Goal: Task Accomplishment & Management: Manage account settings

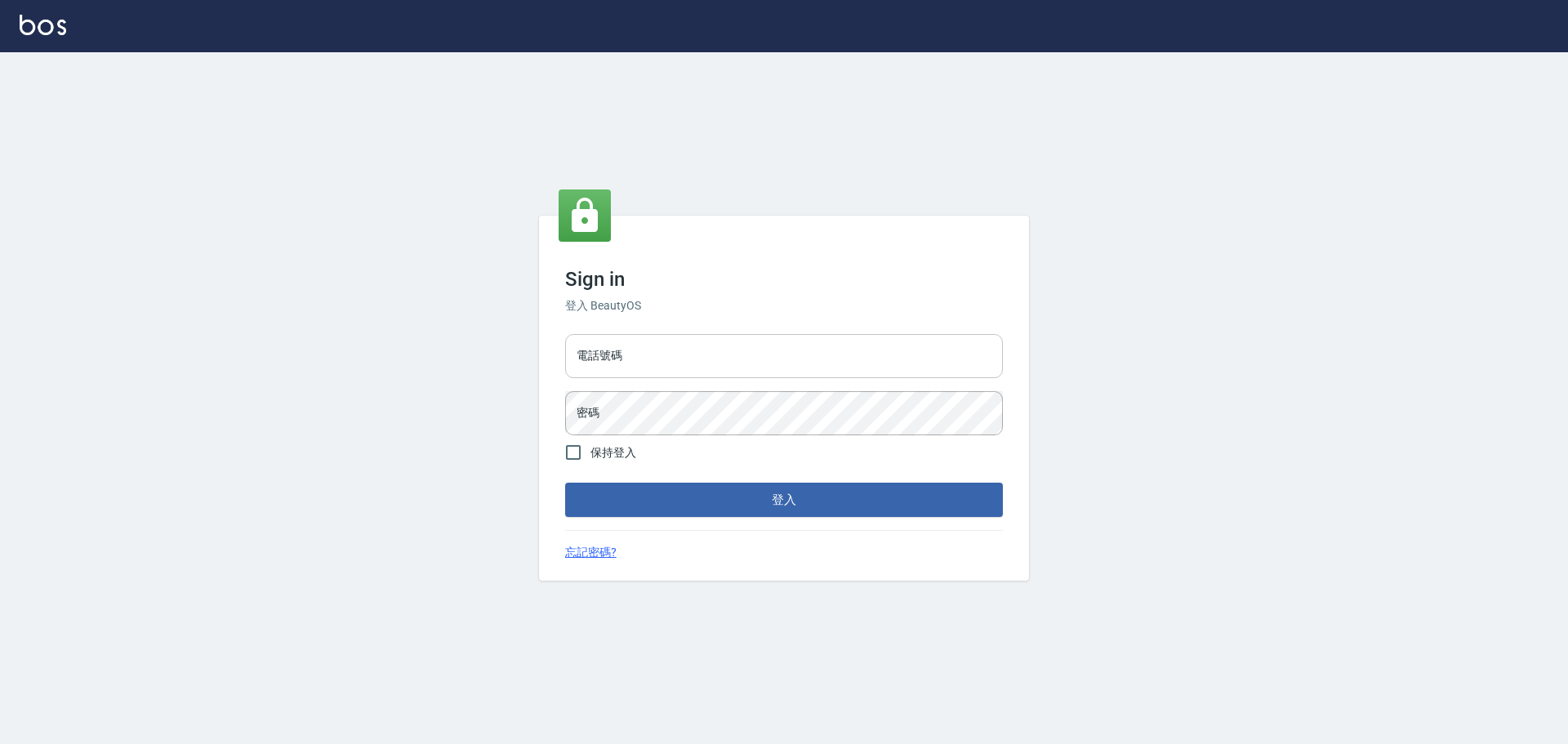
click at [667, 358] on input "電話號碼" at bounding box center [784, 356] width 438 height 44
type input "0922982220"
click at [565, 483] on button "登入" at bounding box center [784, 501] width 438 height 34
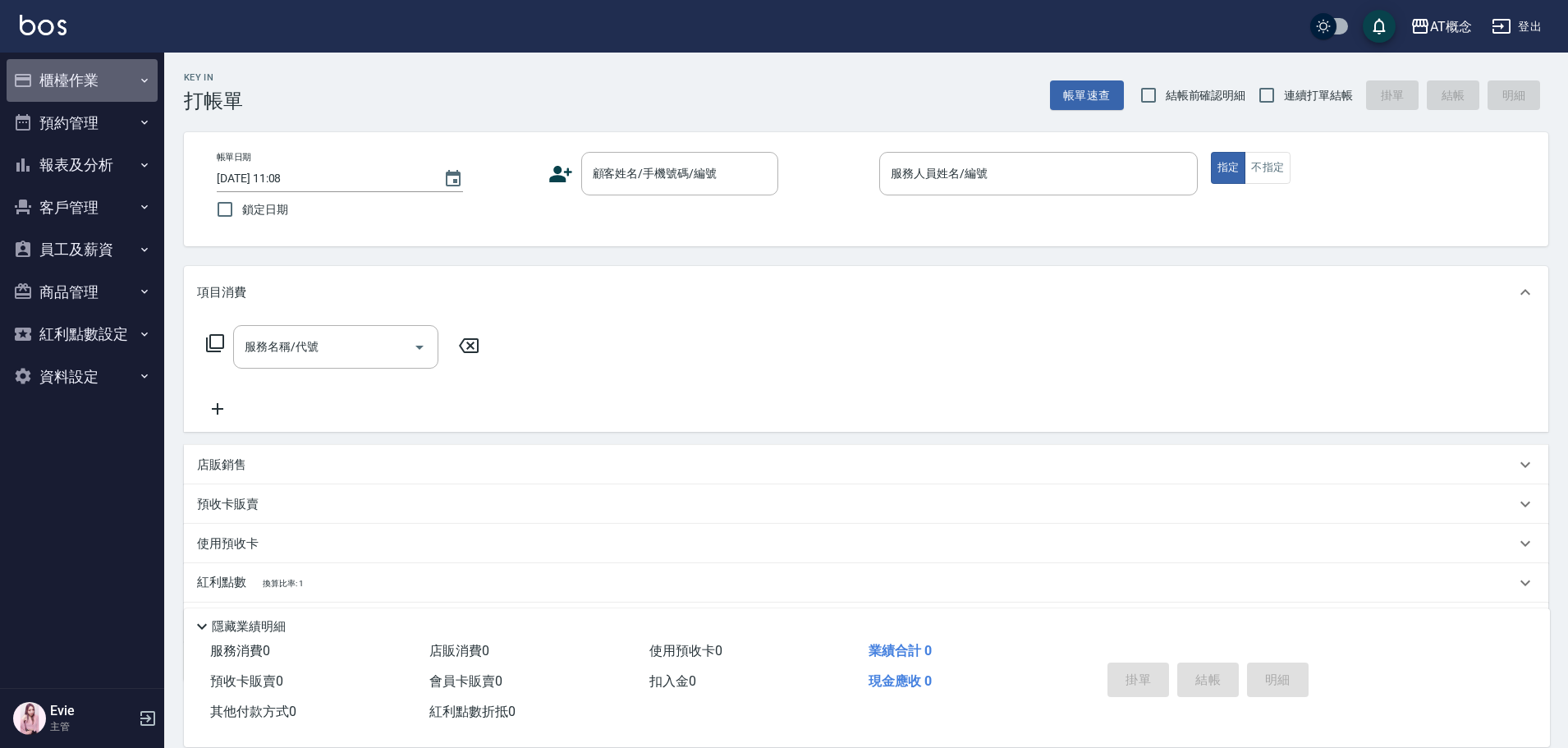
click at [71, 76] on button "櫃檯作業" at bounding box center [82, 80] width 151 height 43
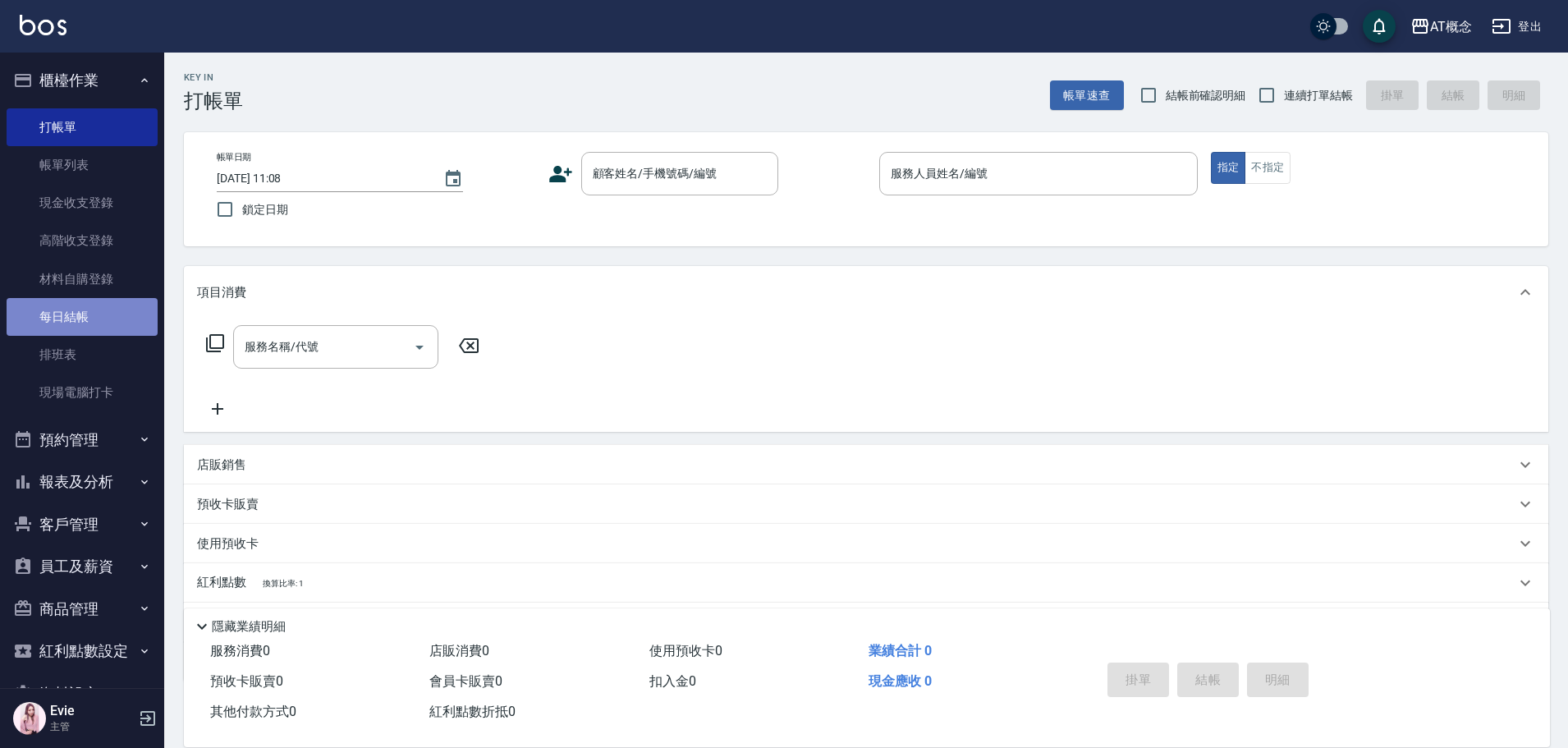
click at [85, 318] on link "每日結帳" at bounding box center [82, 318] width 151 height 38
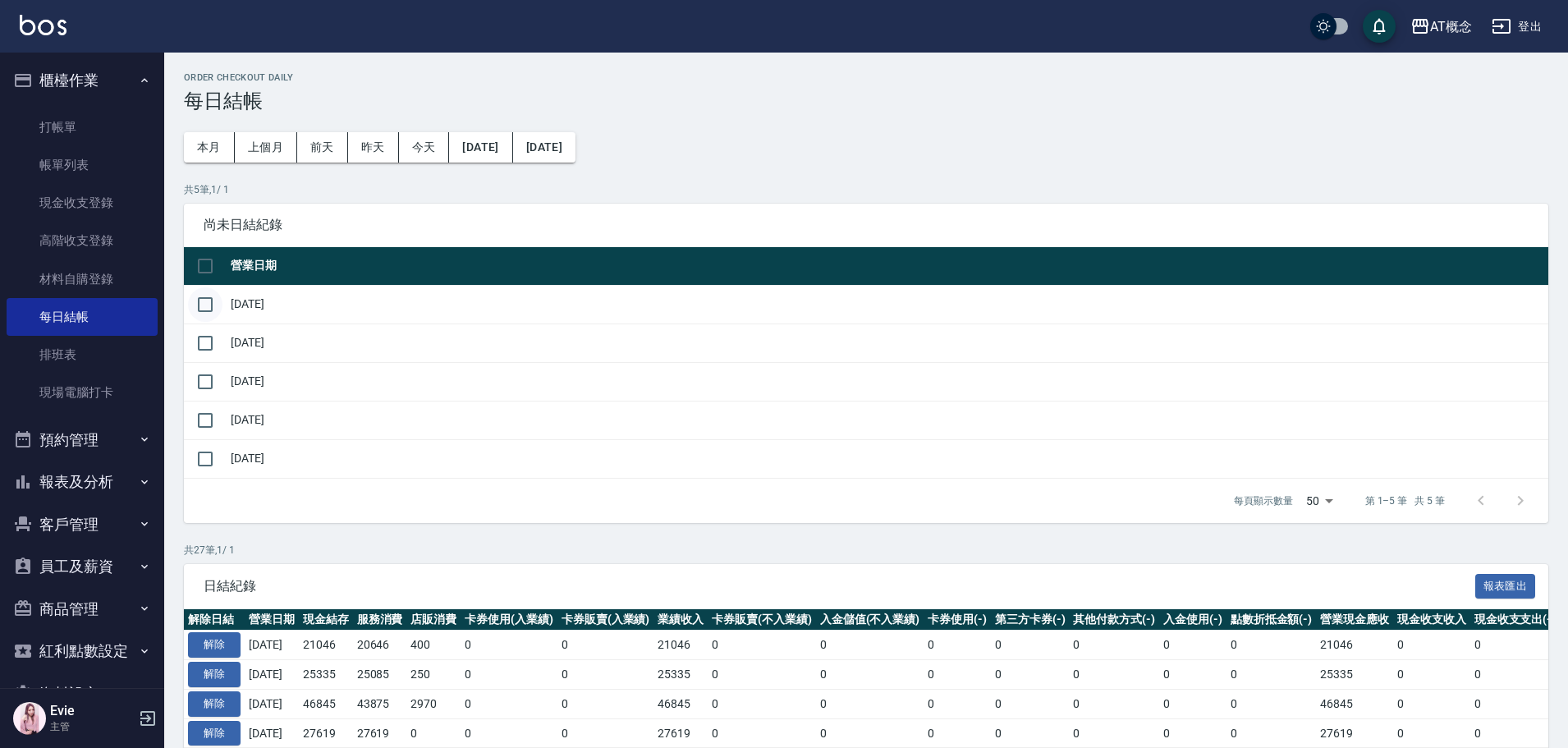
click at [208, 309] on input "checkbox" at bounding box center [206, 305] width 35 height 35
checkbox input "true"
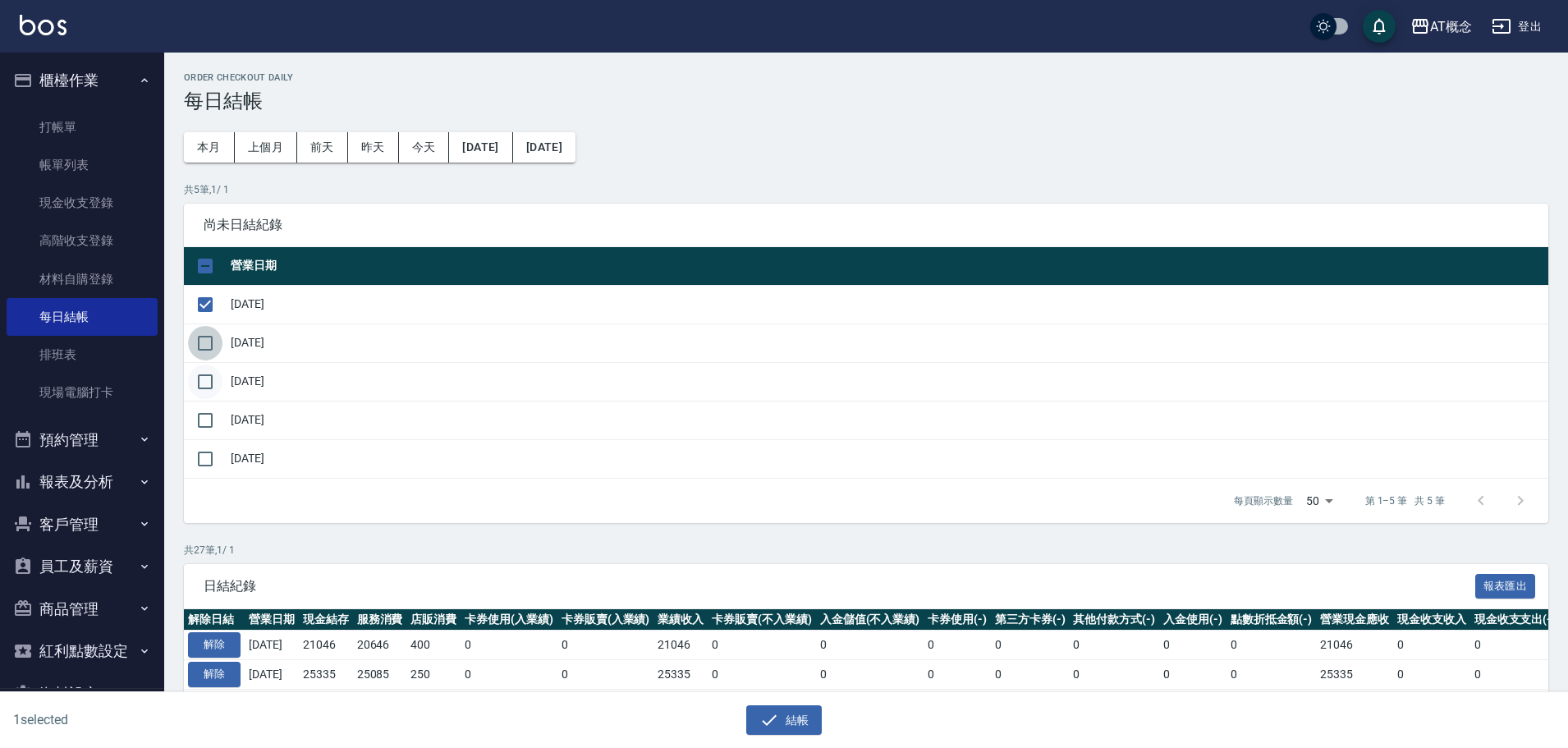
drag, startPoint x: 211, startPoint y: 347, endPoint x: 209, endPoint y: 368, distance: 21.1
click at [211, 347] on input "checkbox" at bounding box center [206, 343] width 35 height 35
checkbox input "true"
click at [203, 384] on input "checkbox" at bounding box center [206, 382] width 35 height 35
checkbox input "true"
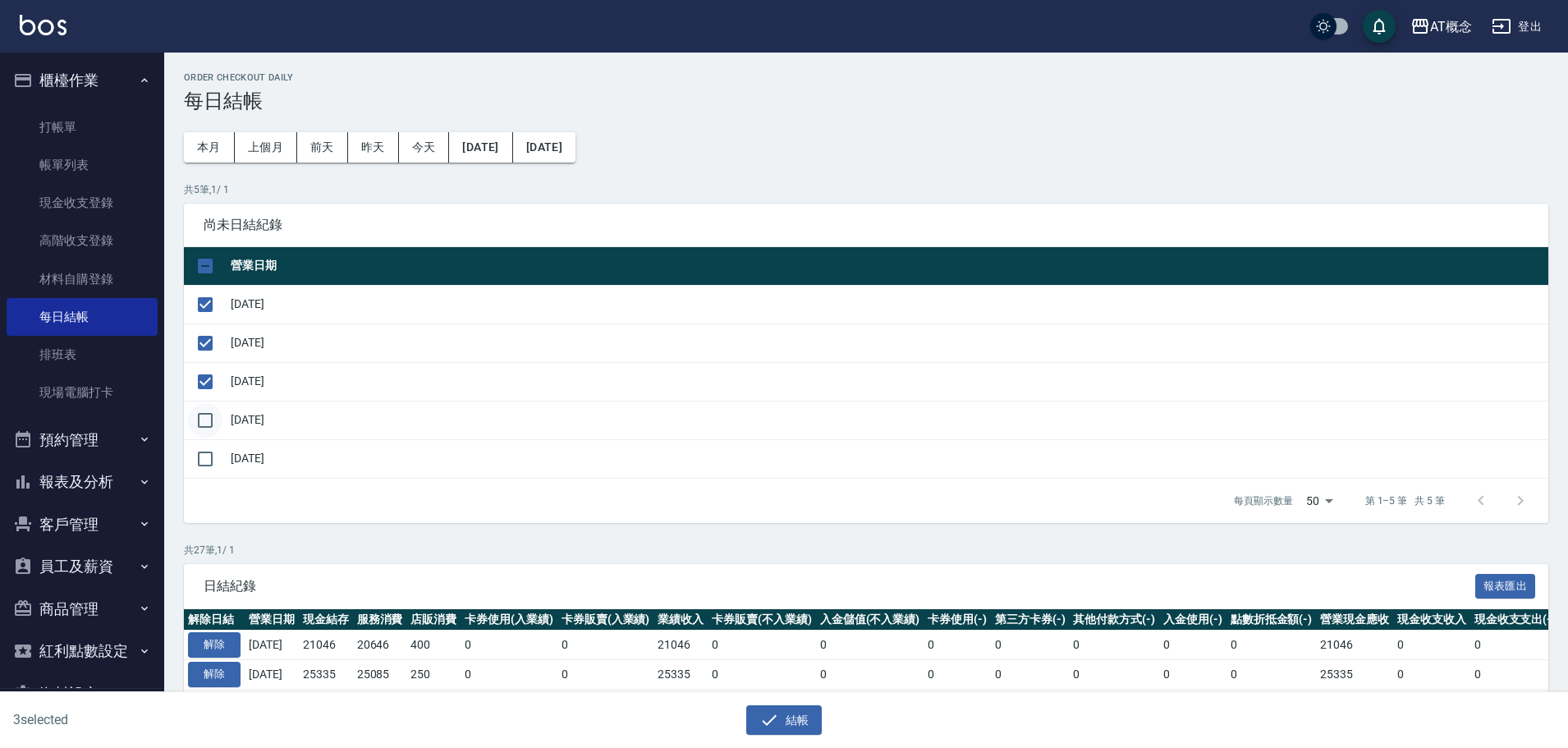
click at [210, 414] on input "checkbox" at bounding box center [206, 420] width 35 height 35
checkbox input "true"
click at [779, 720] on button "結帳" at bounding box center [785, 720] width 76 height 30
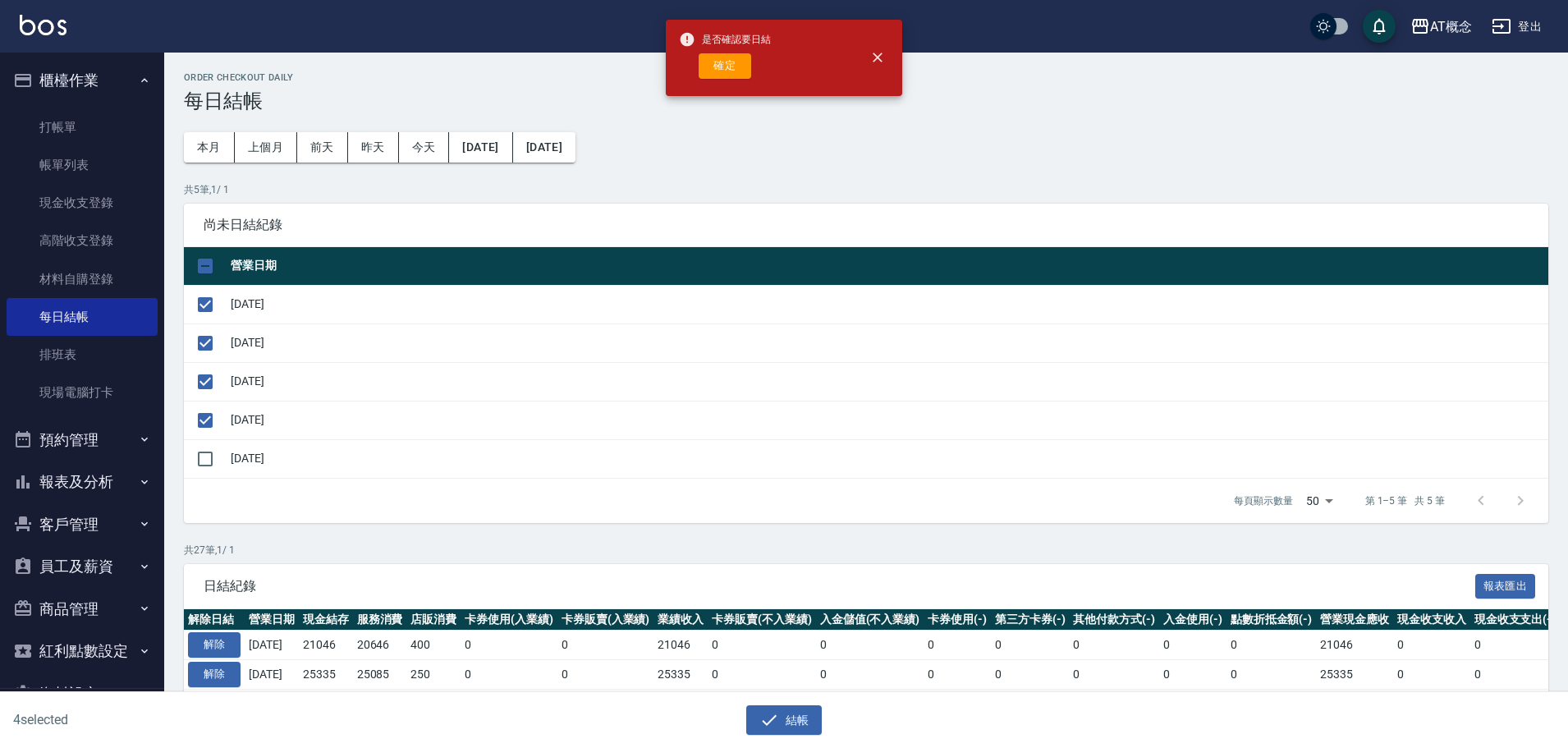
drag, startPoint x: 730, startPoint y: 52, endPoint x: 712, endPoint y: 85, distance: 37.6
click at [733, 58] on div "是否確認要日結 確定" at bounding box center [725, 57] width 92 height 66
click at [734, 56] on button "確定" at bounding box center [725, 66] width 53 height 25
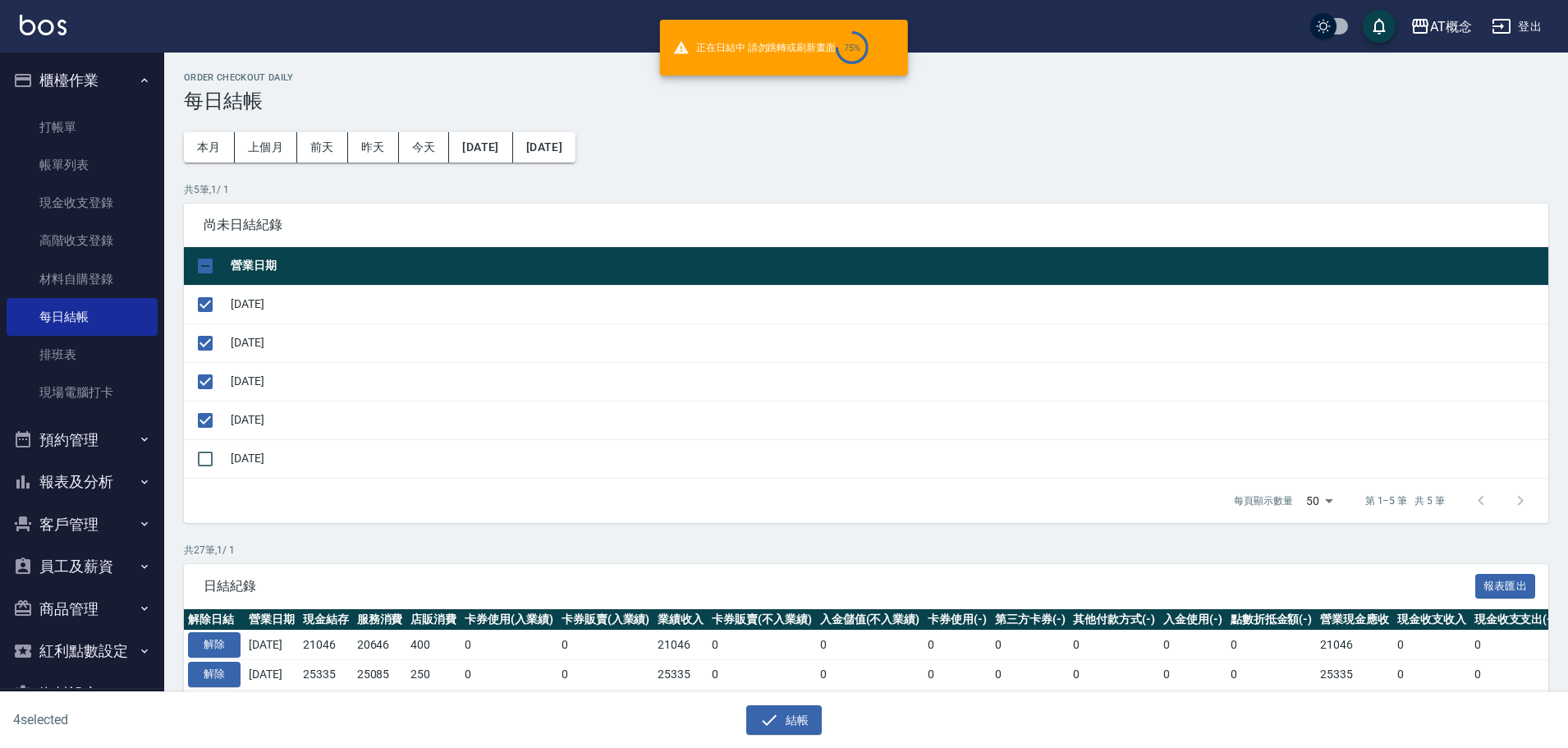
checkbox input "false"
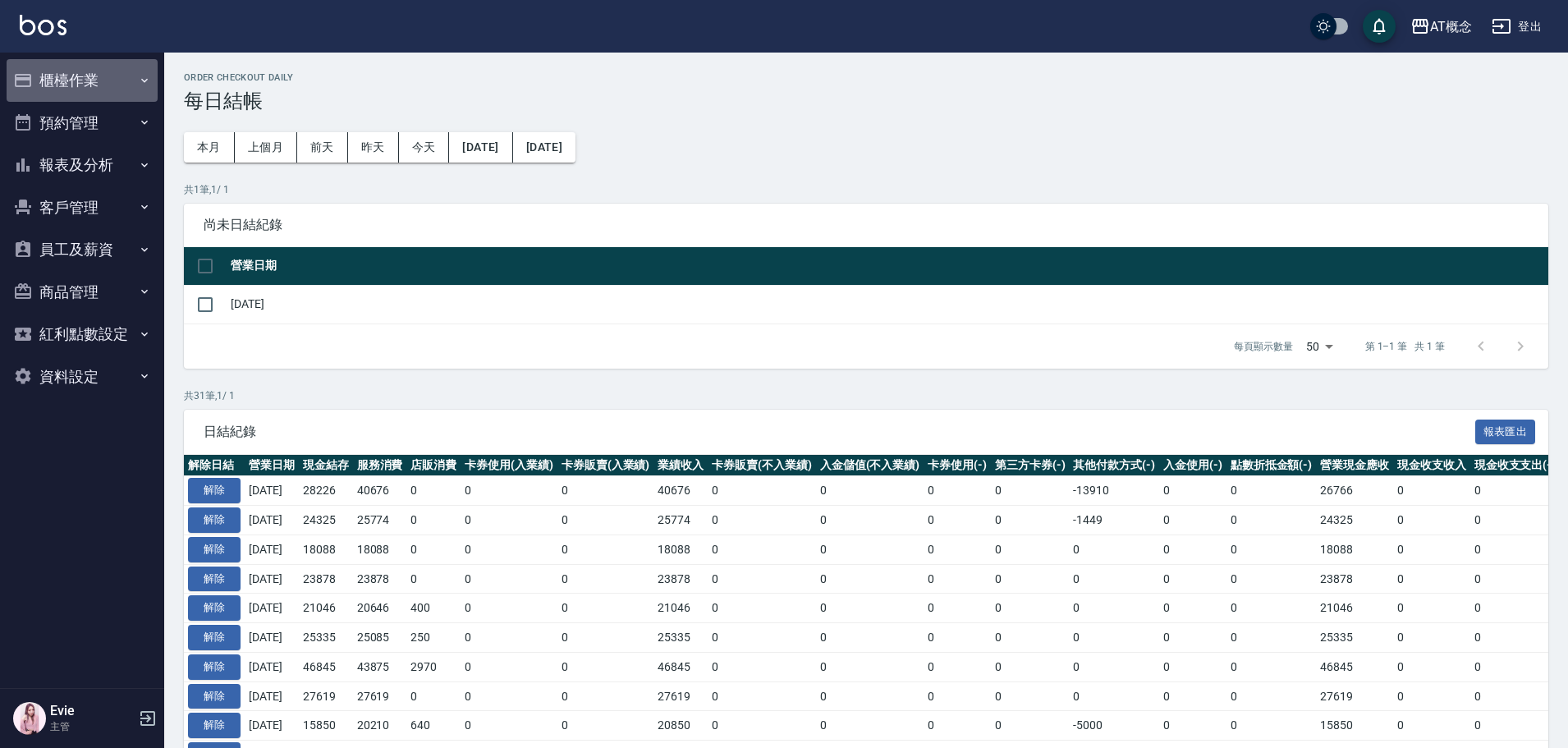
click at [76, 80] on button "櫃檯作業" at bounding box center [82, 80] width 151 height 43
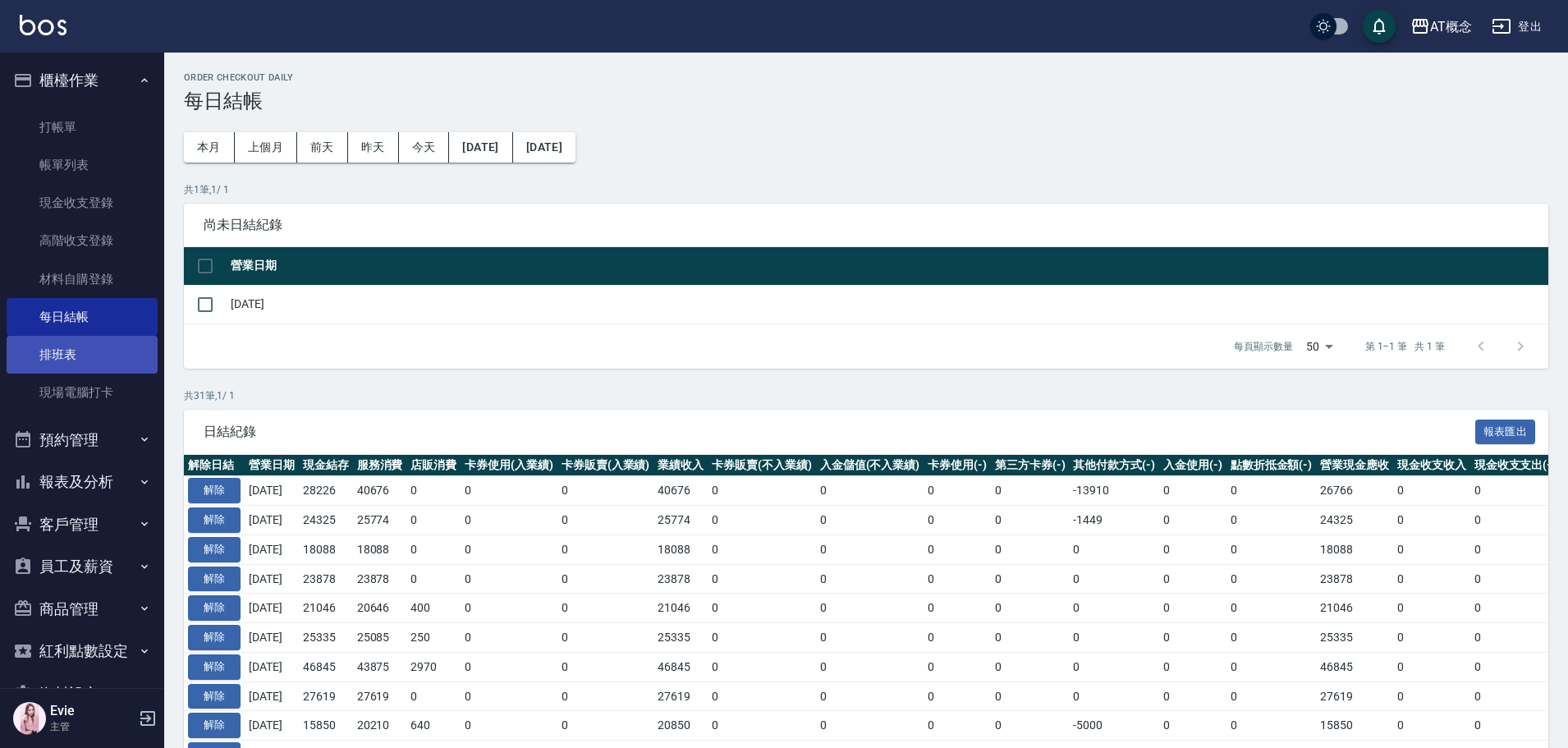
click at [75, 355] on link "排班表" at bounding box center [82, 355] width 151 height 38
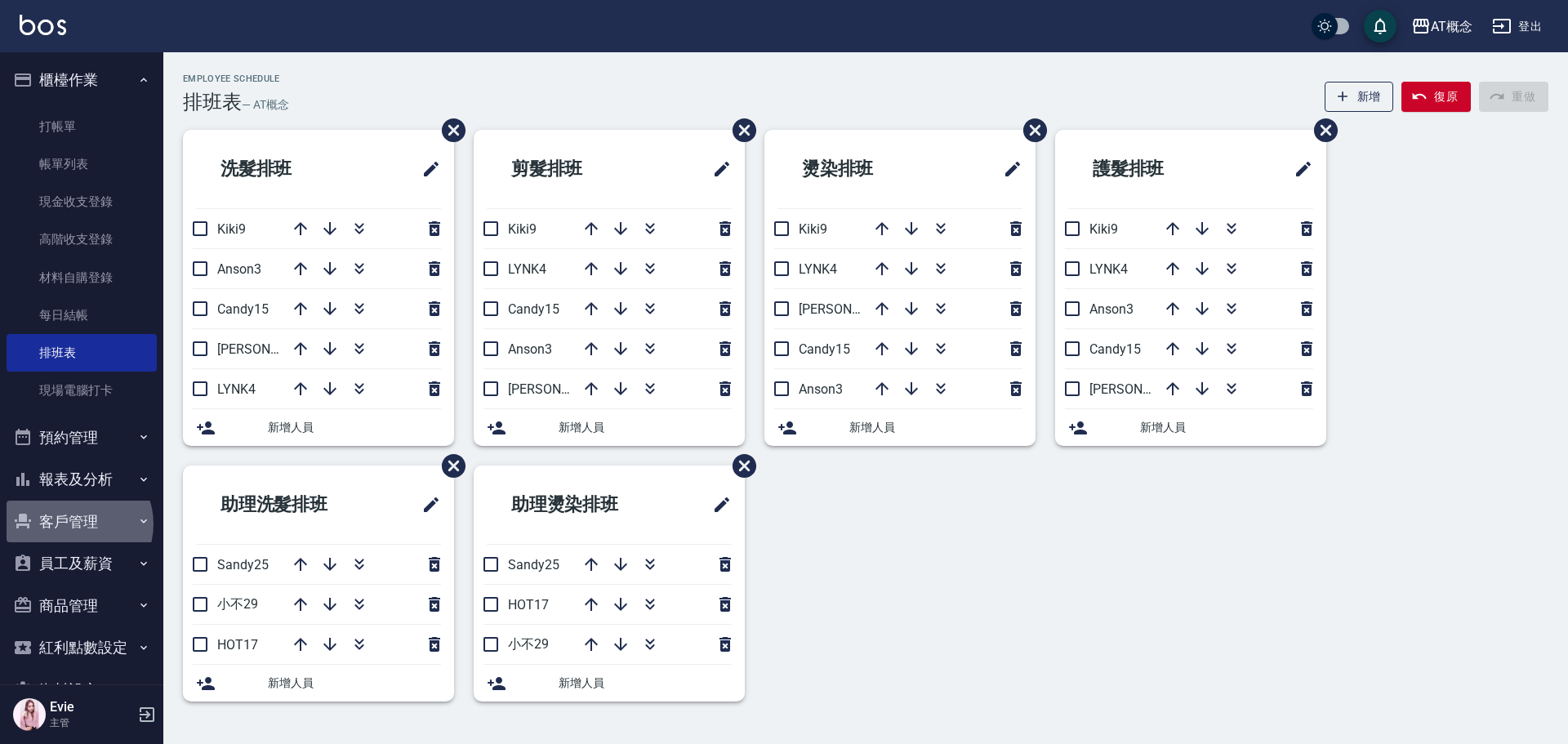
click at [77, 524] on button "客戶管理" at bounding box center [81, 521] width 150 height 43
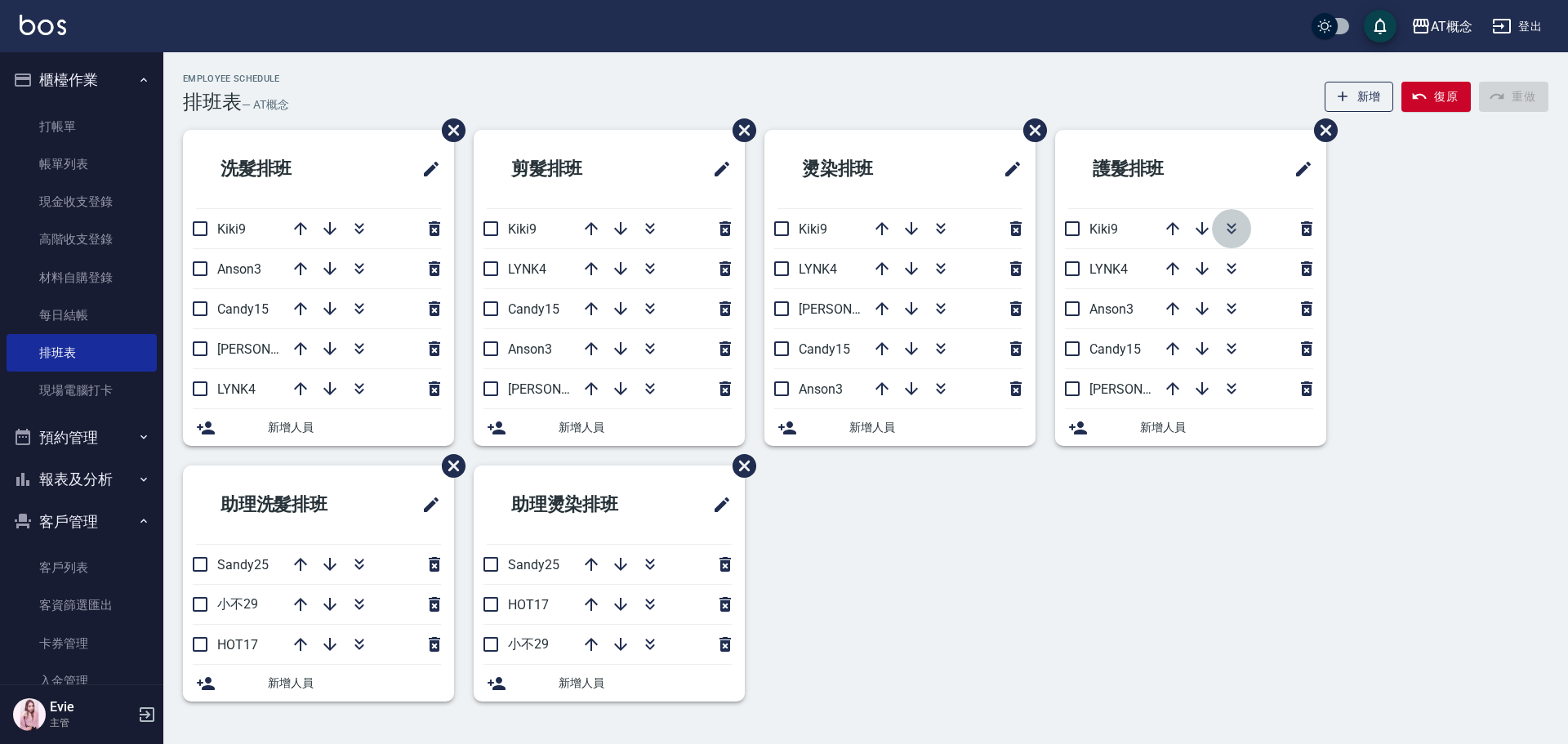
click at [1235, 232] on icon "button" at bounding box center [1231, 229] width 20 height 20
click at [620, 565] on icon "button" at bounding box center [621, 565] width 13 height 13
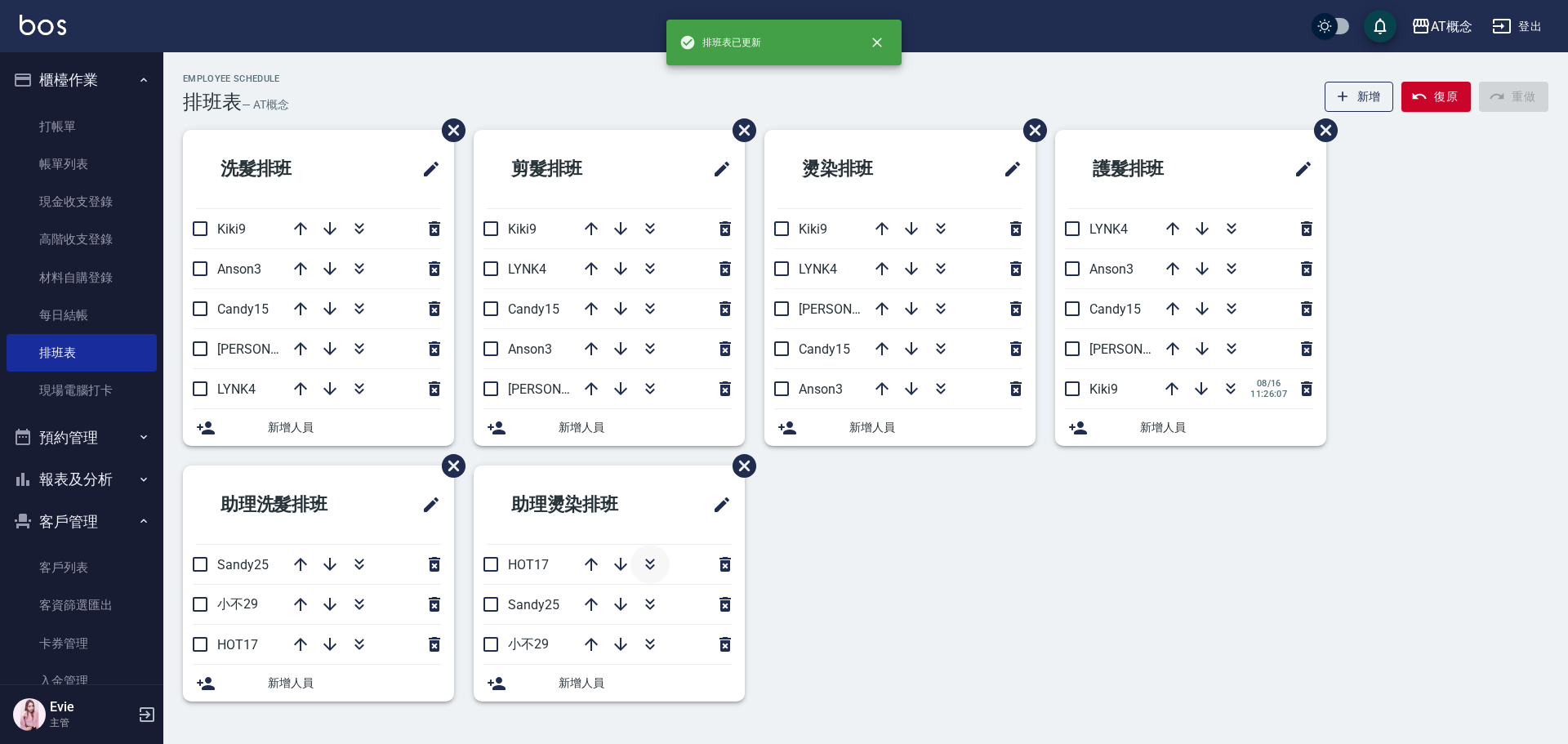
click at [651, 559] on icon "button" at bounding box center [651, 565] width 20 height 20
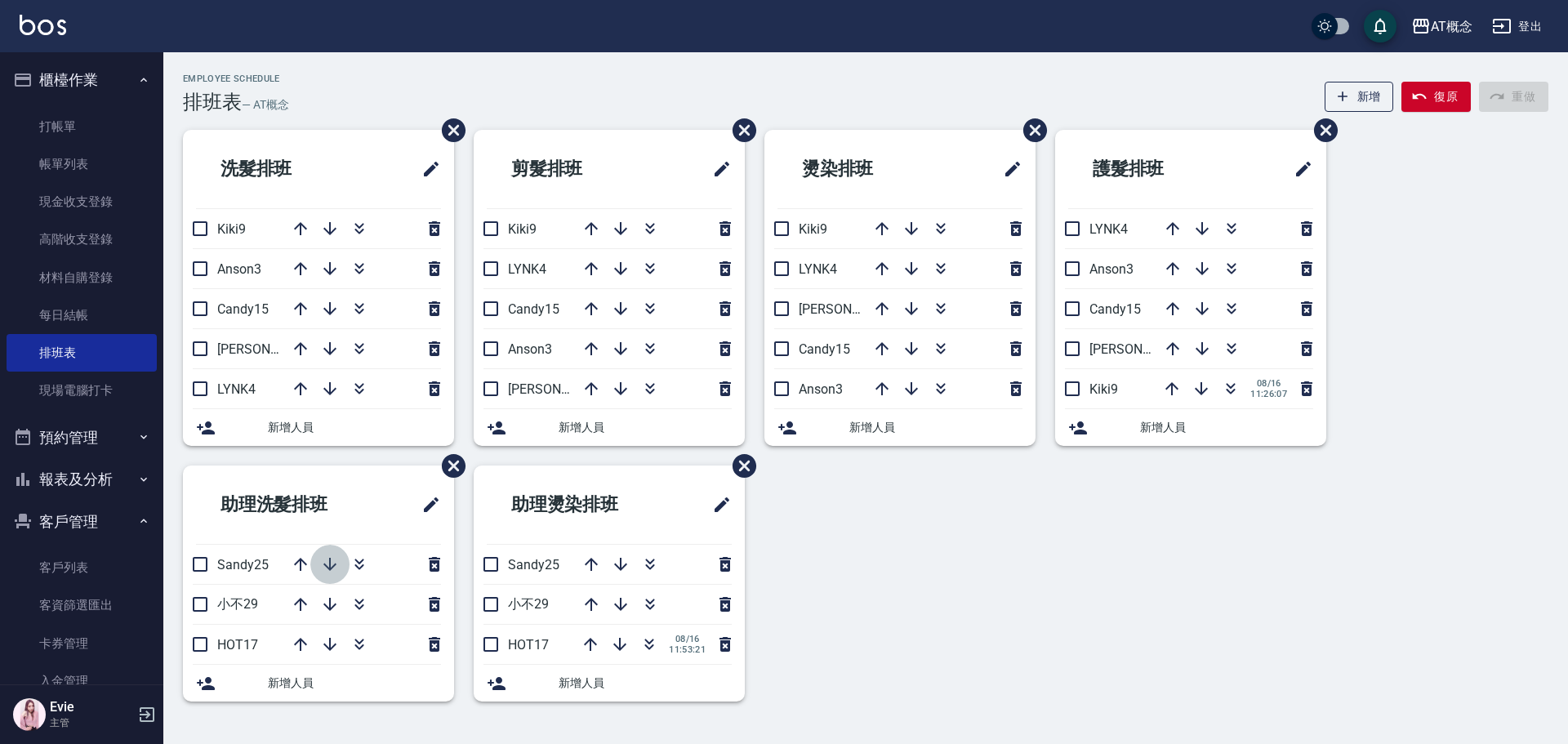
click at [329, 563] on icon "button" at bounding box center [329, 565] width 13 height 13
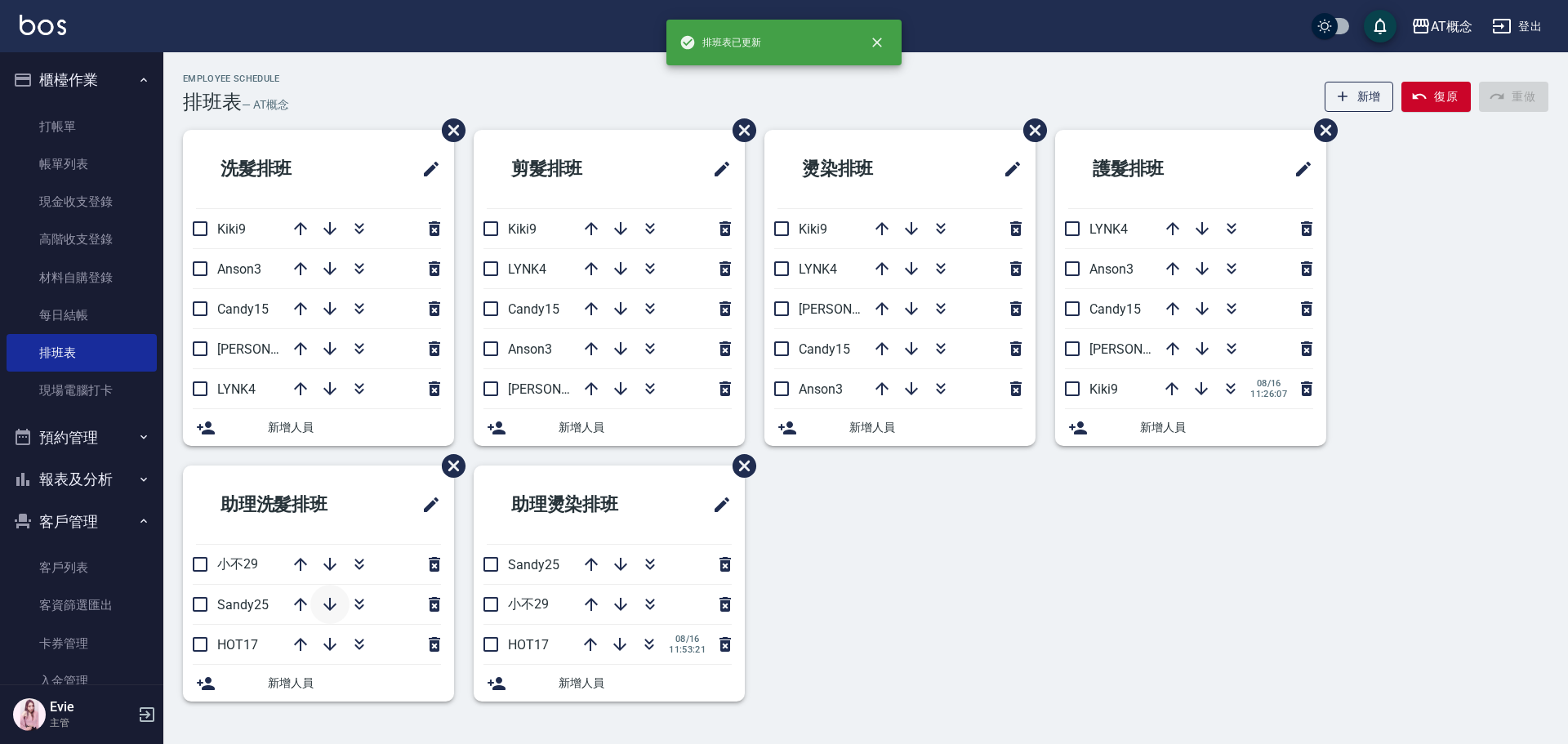
click at [331, 610] on icon "button" at bounding box center [329, 605] width 13 height 13
click at [356, 648] on icon "button" at bounding box center [359, 644] width 20 height 20
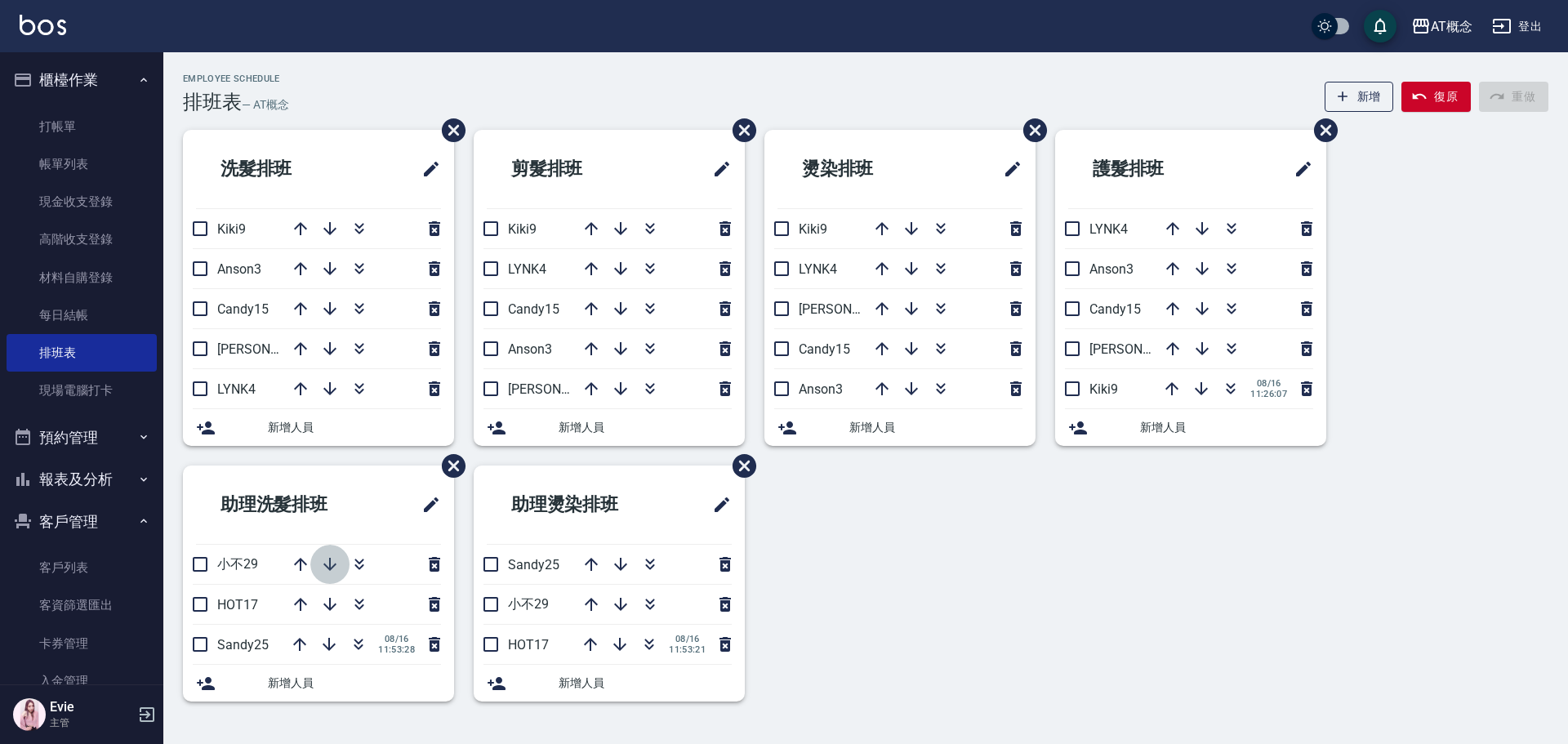
click at [325, 562] on icon "button" at bounding box center [330, 565] width 20 height 20
click at [617, 563] on icon "button" at bounding box center [621, 565] width 20 height 20
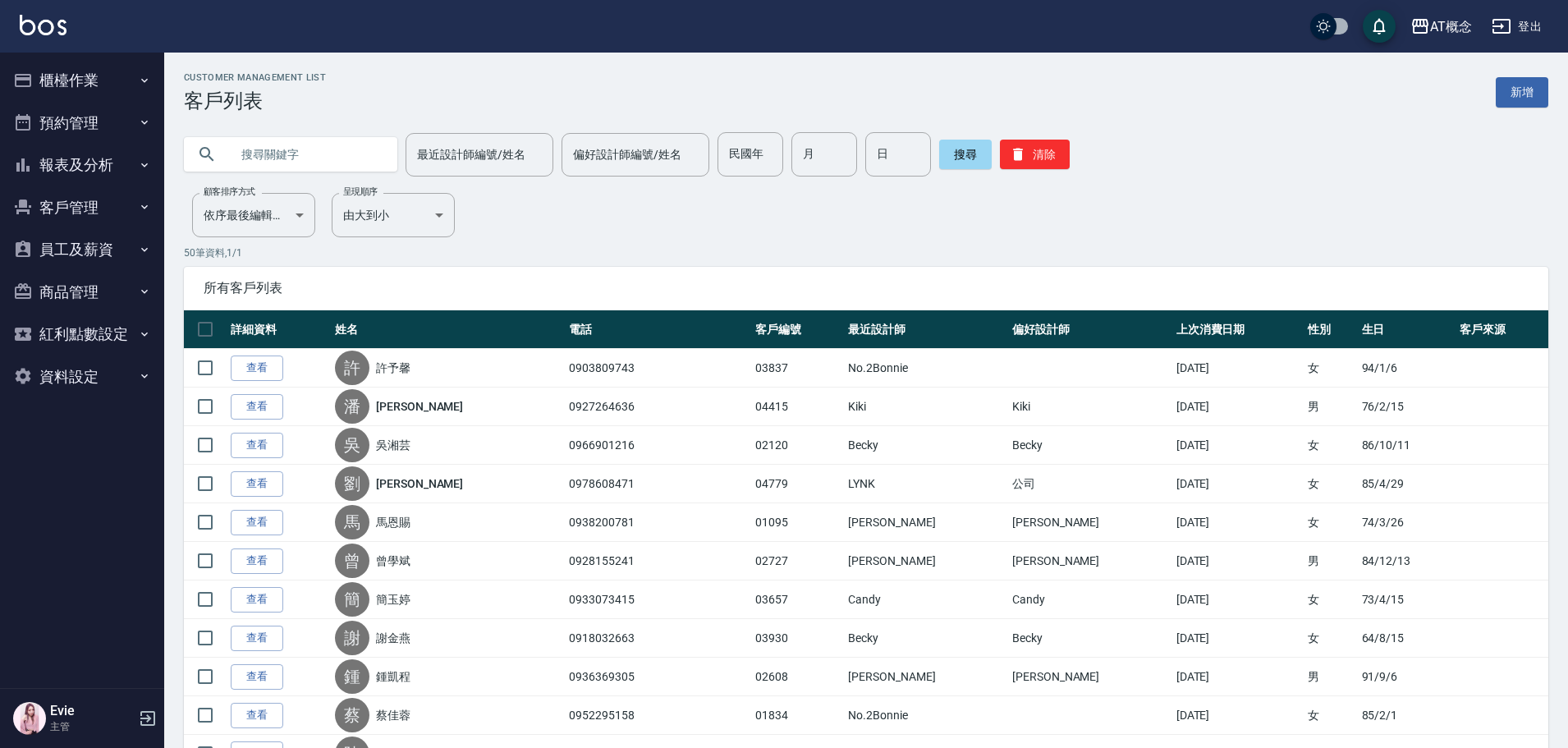
click at [332, 157] on input "text" at bounding box center [307, 154] width 155 height 45
type input "陳凱莉"
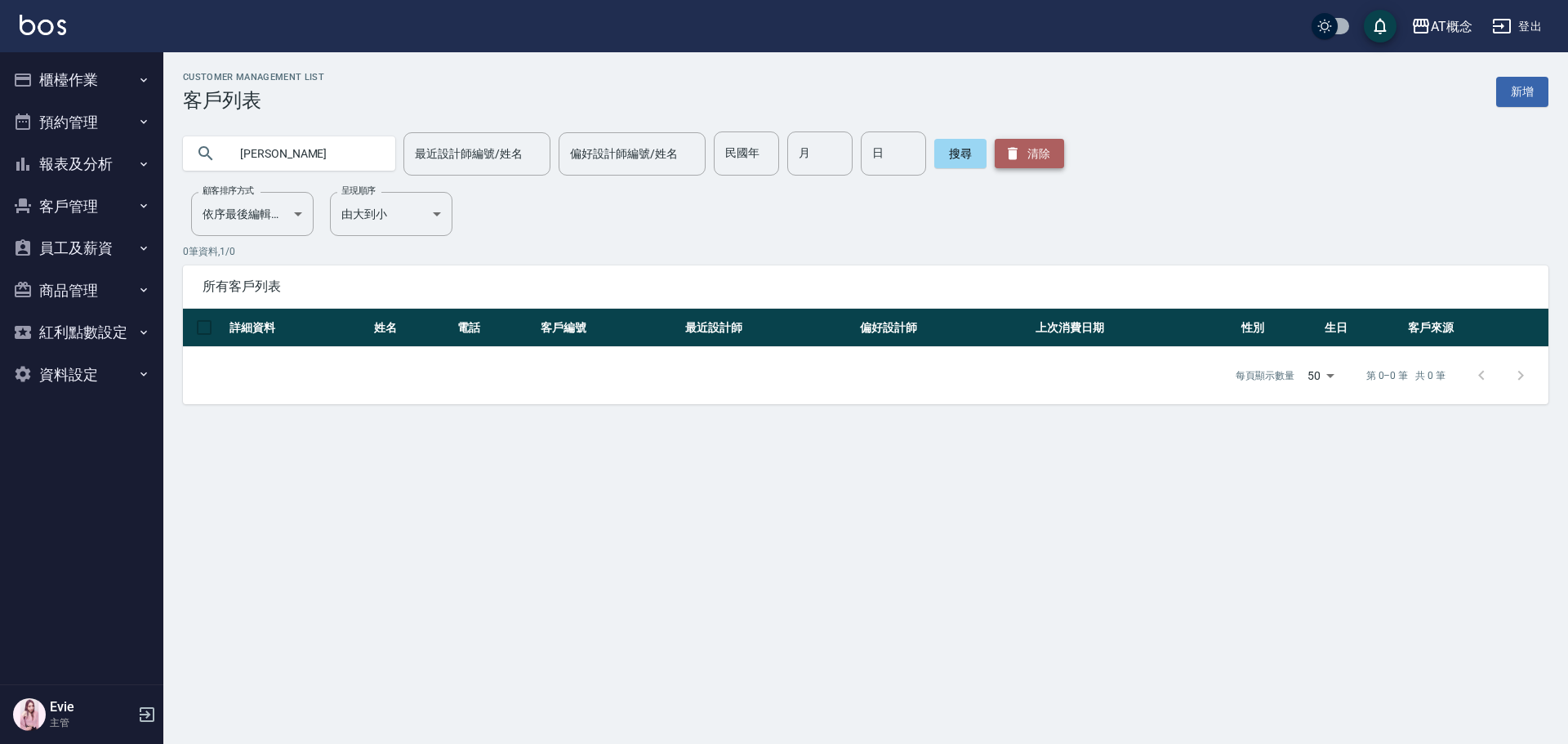
click at [1016, 146] on button "清除" at bounding box center [1030, 153] width 70 height 29
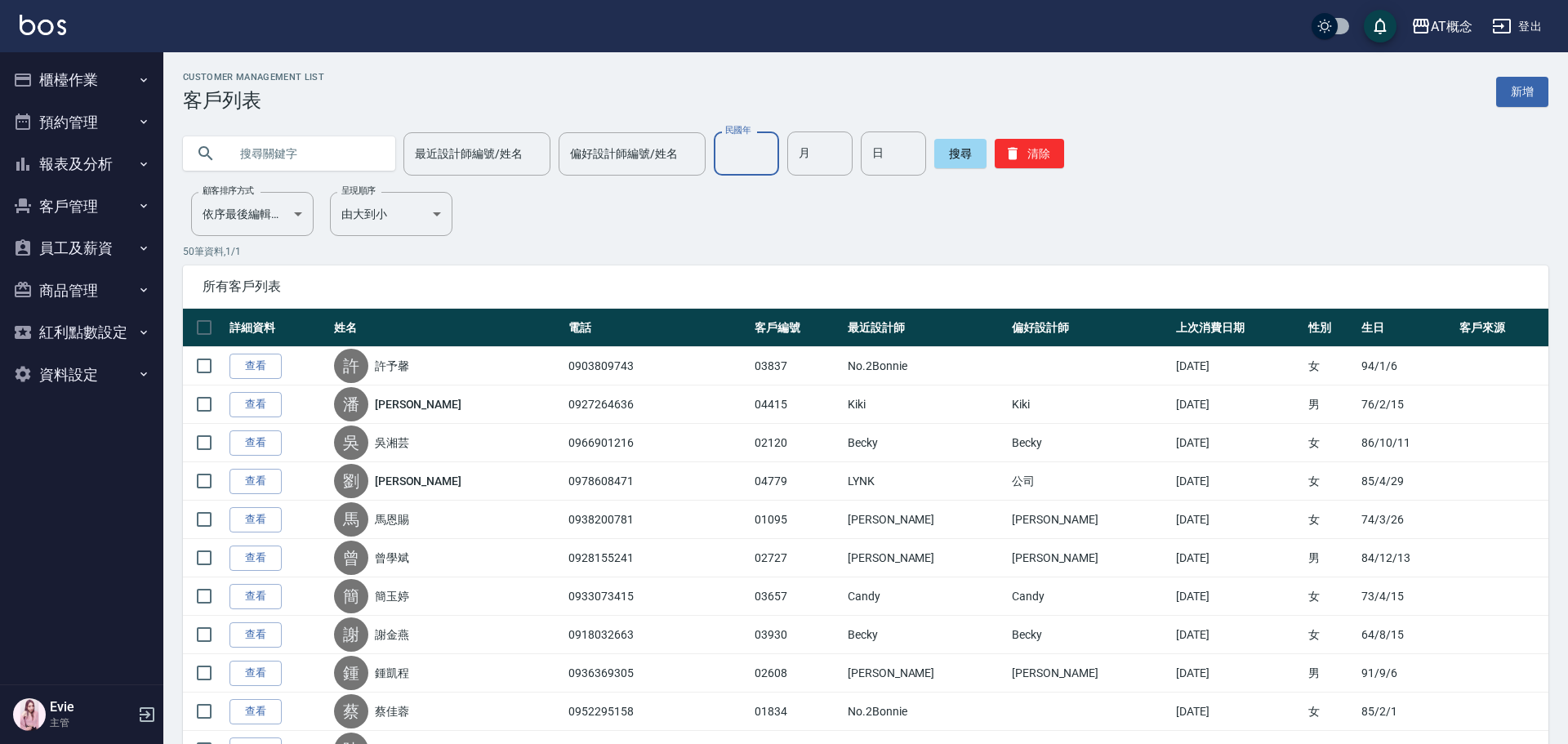
click at [714, 169] on input "民國年" at bounding box center [746, 153] width 65 height 44
type input "76"
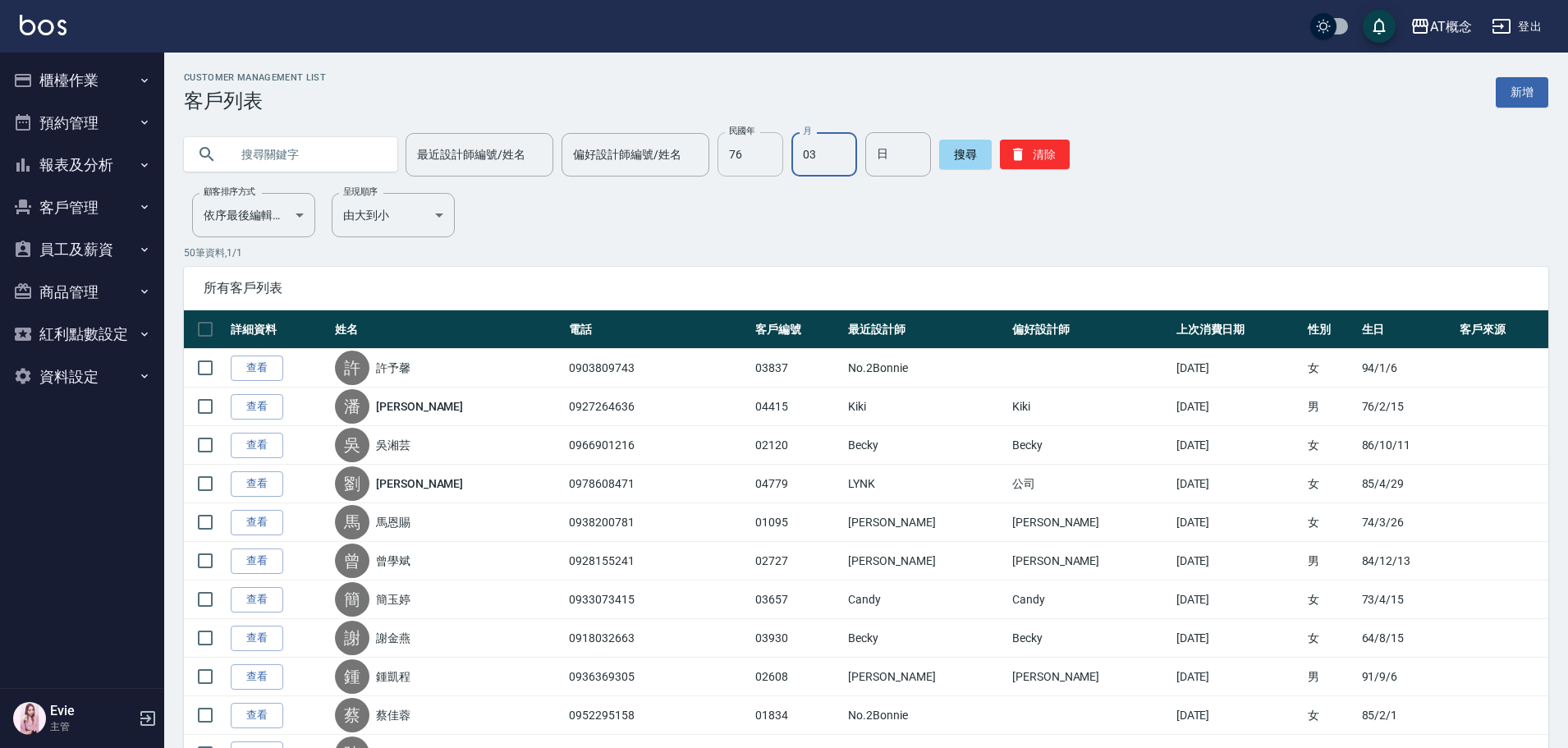
type input "03"
type input "15"
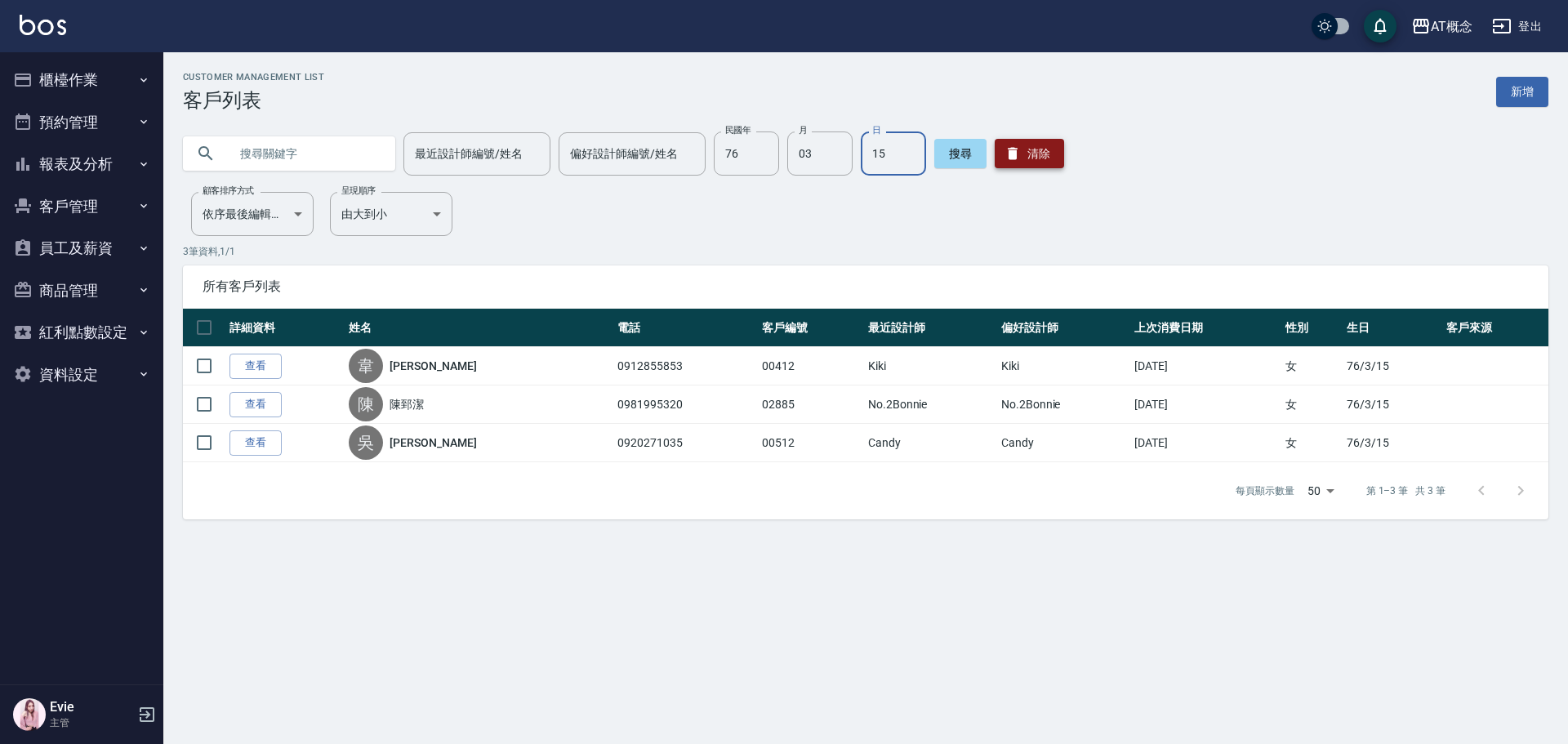
click at [1035, 151] on button "清除" at bounding box center [1030, 153] width 70 height 29
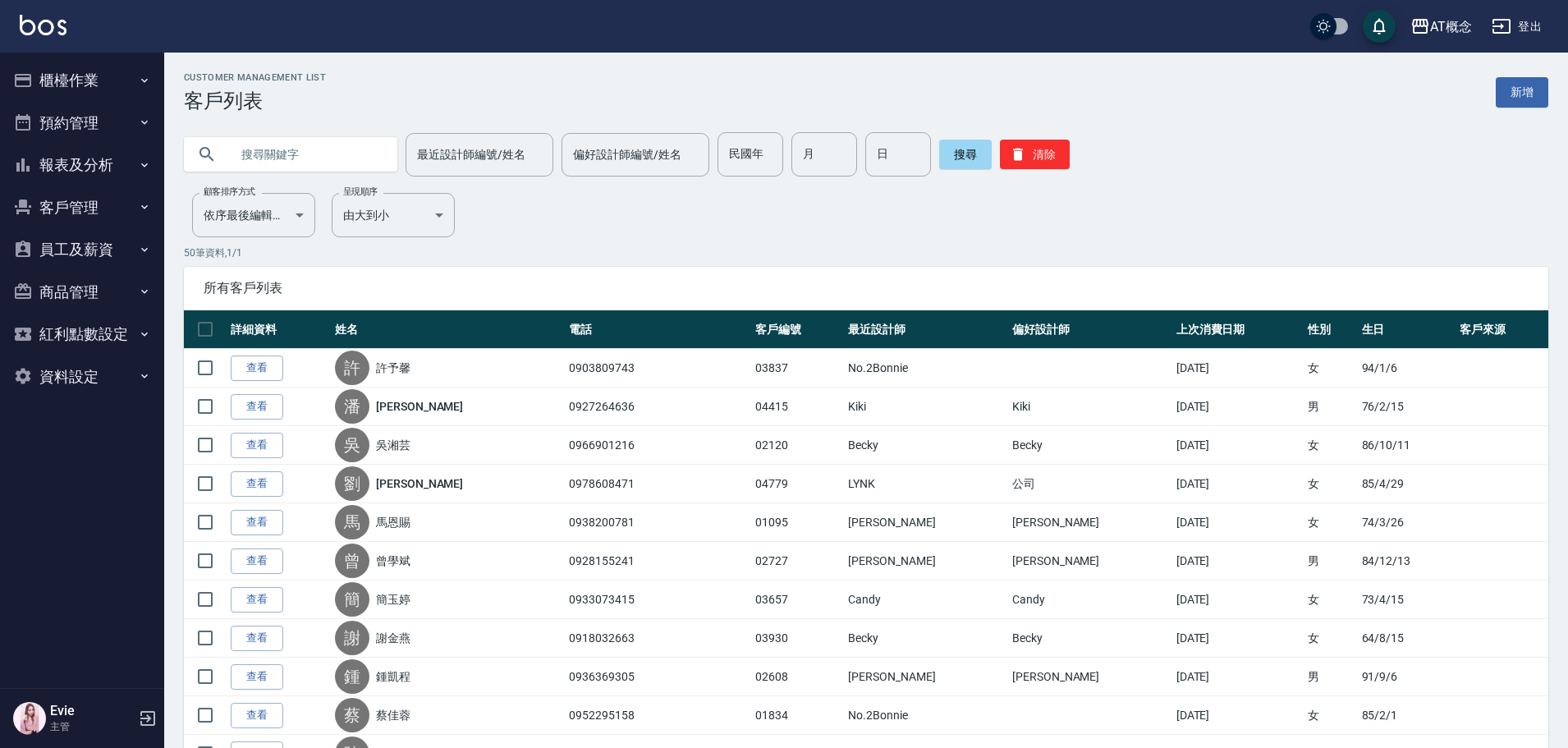
click at [258, 154] on input "text" at bounding box center [307, 154] width 155 height 45
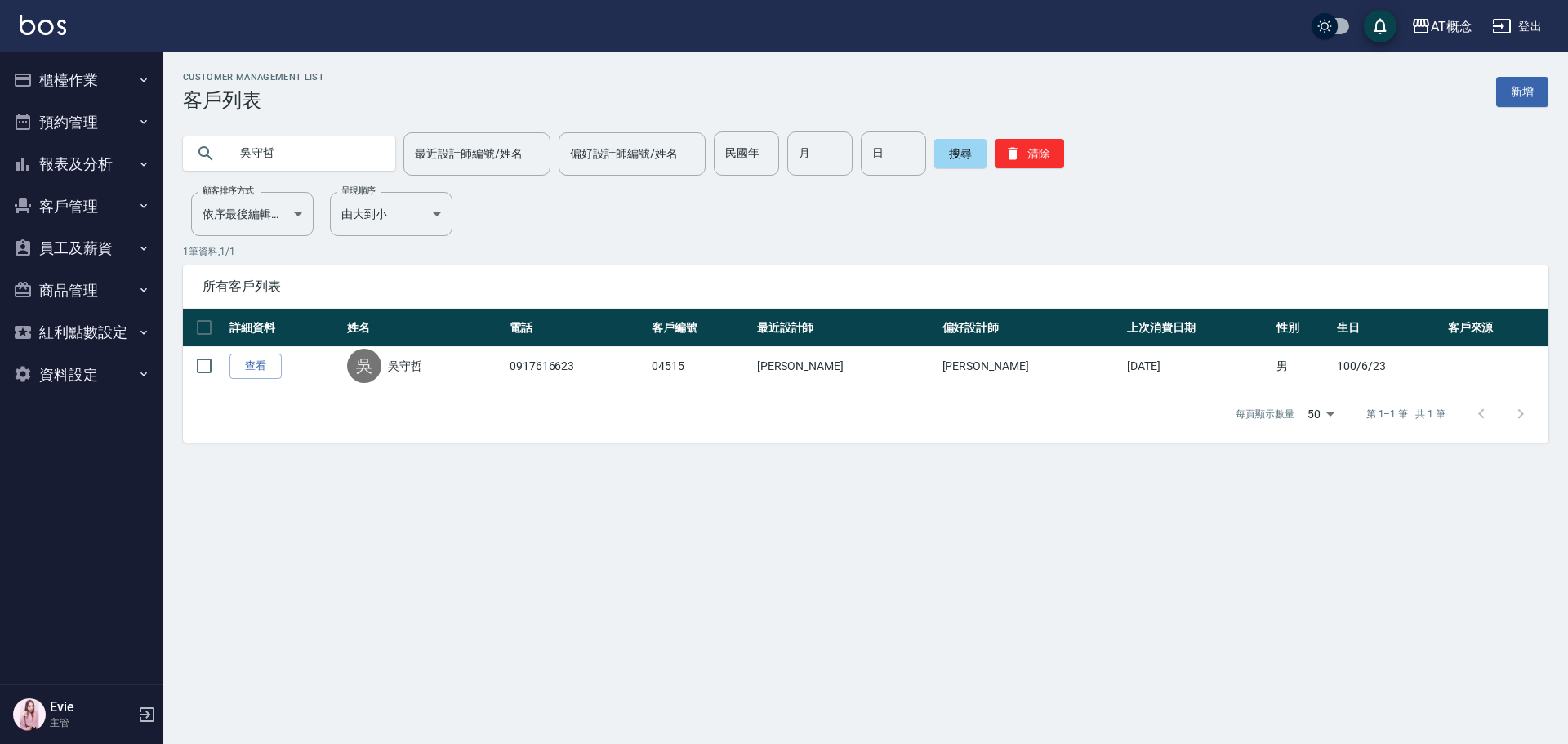
drag, startPoint x: 271, startPoint y: 164, endPoint x: 66, endPoint y: 151, distance: 205.4
click at [67, 151] on div "AT概念 登出 櫃檯作業 打帳單 帳單列表 現金收支登錄 高階收支登錄 材料自購登錄 每日結帳 排班表 現場電腦打卡 預約管理 預約管理 單日預約紀錄 單週預…" at bounding box center [784, 372] width 1568 height 744
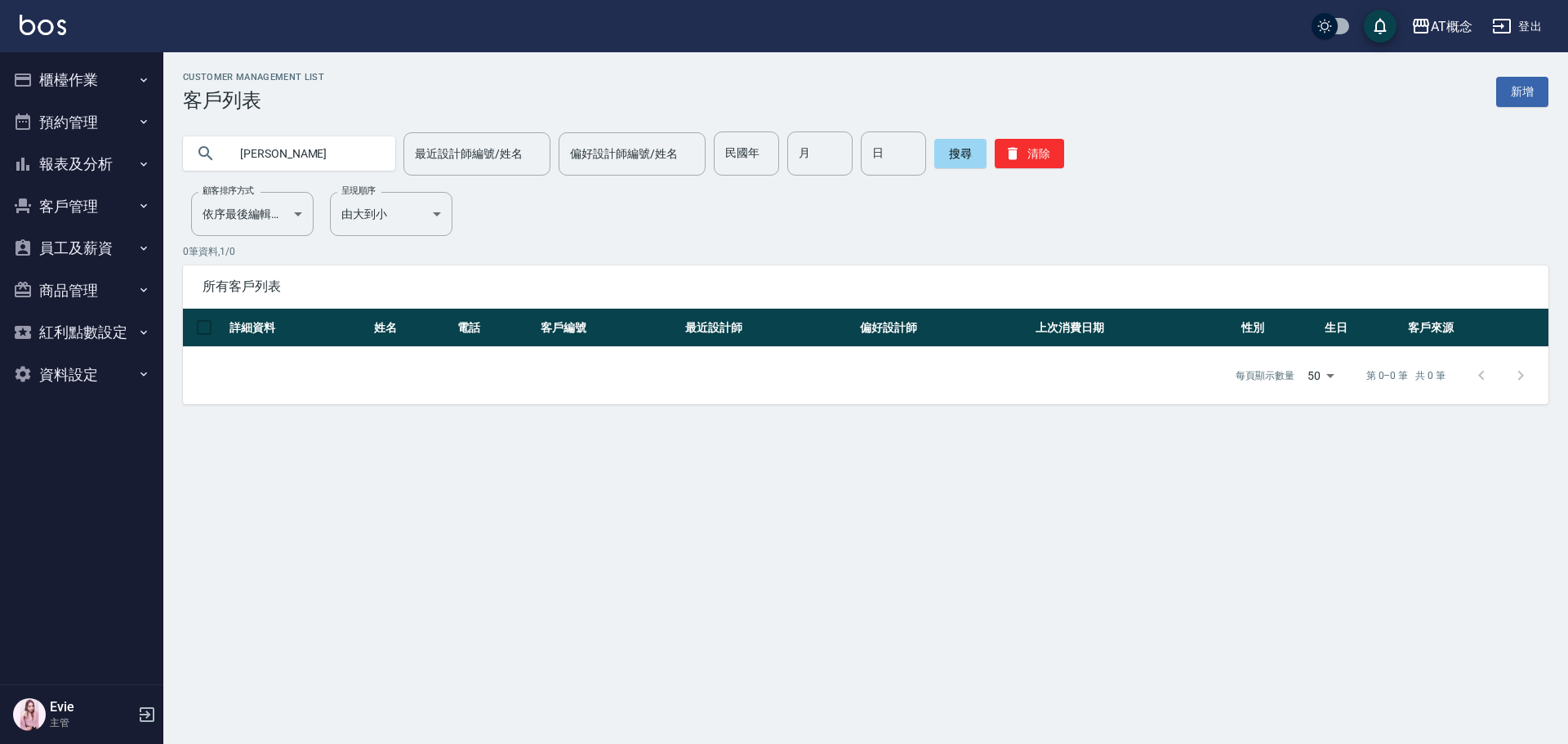
type input "郭"
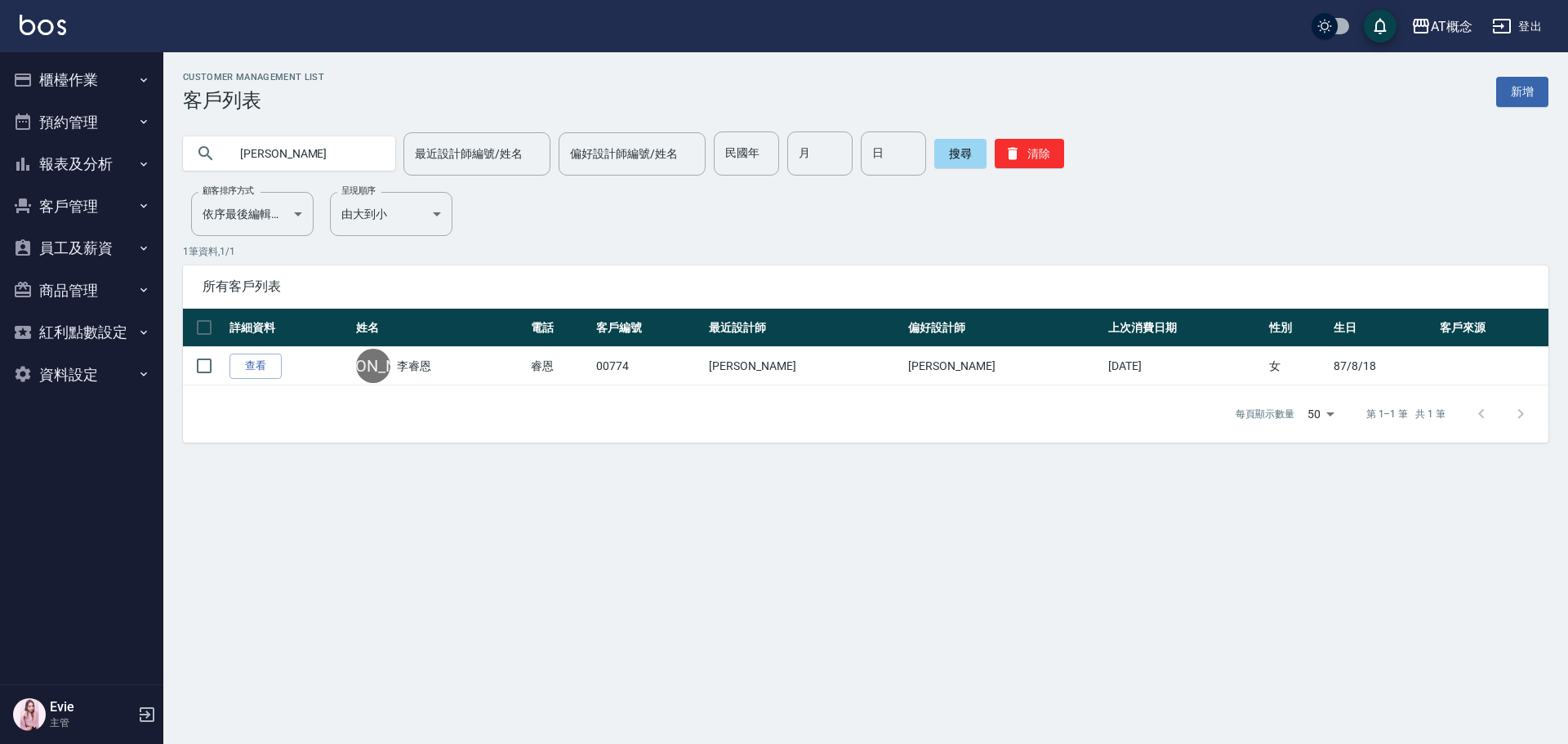
type input "李"
type input "周春天"
